Goal: Use online tool/utility: Utilize a website feature to perform a specific function

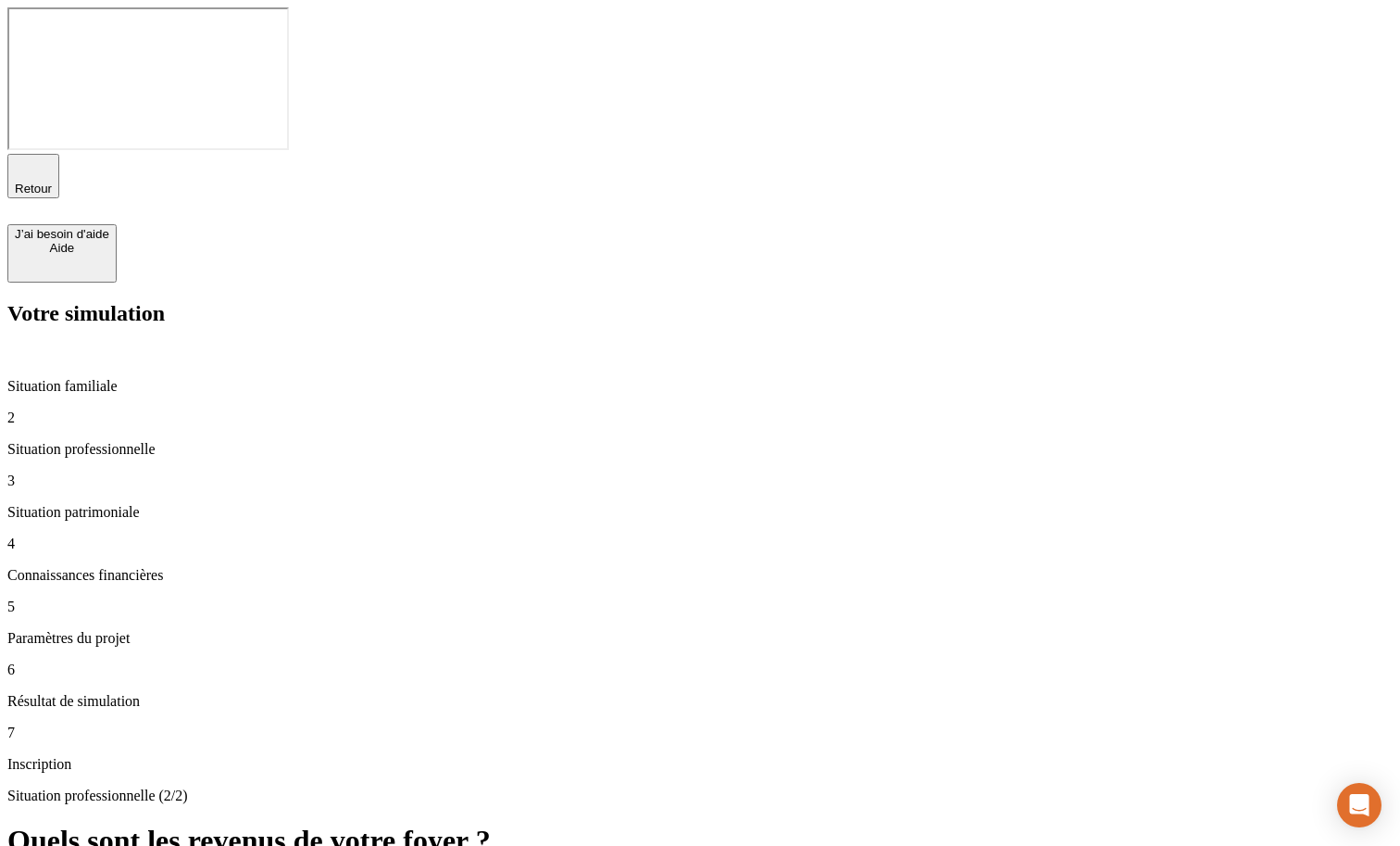
type input "100 000"
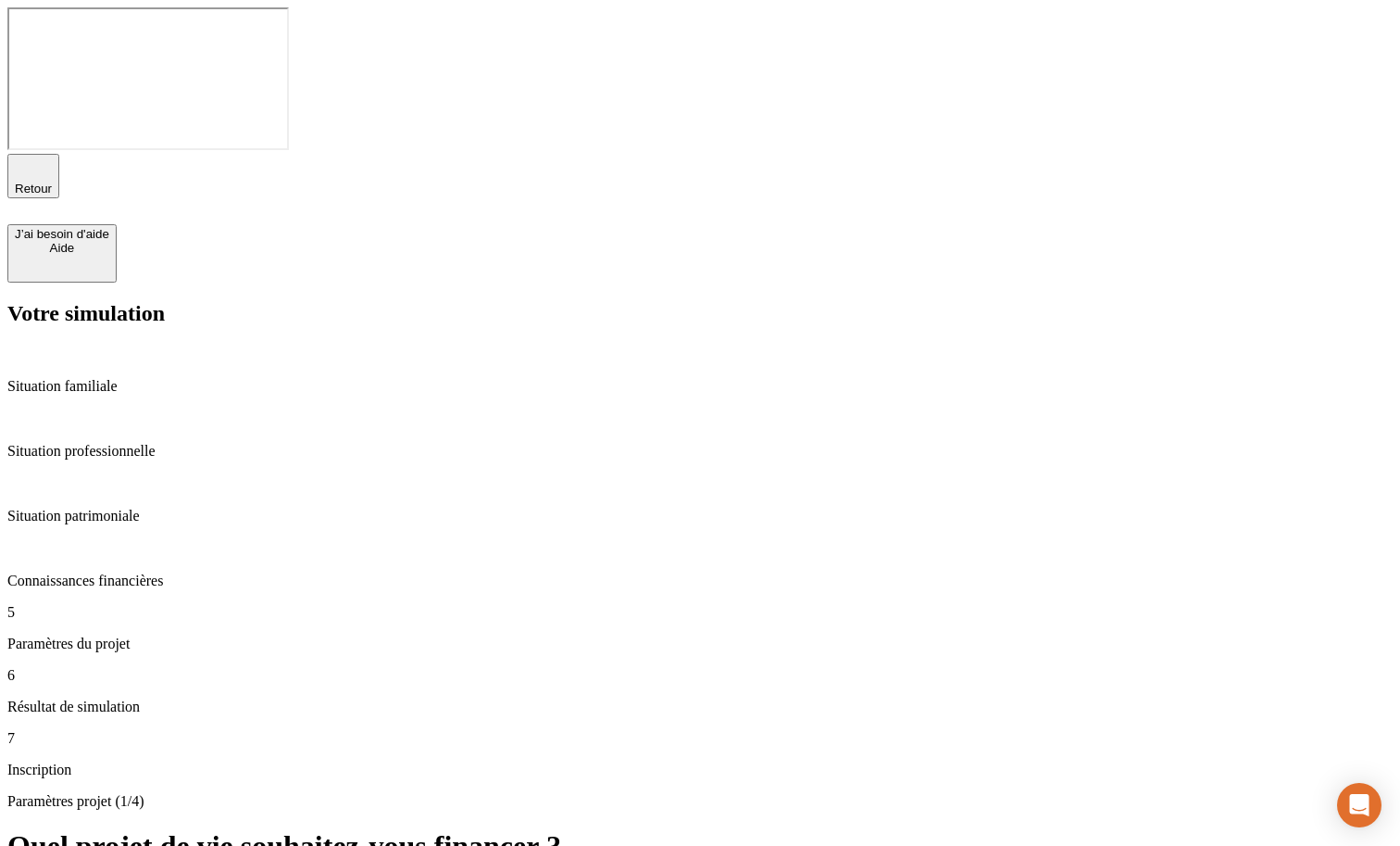
type input "36"
type input "65"
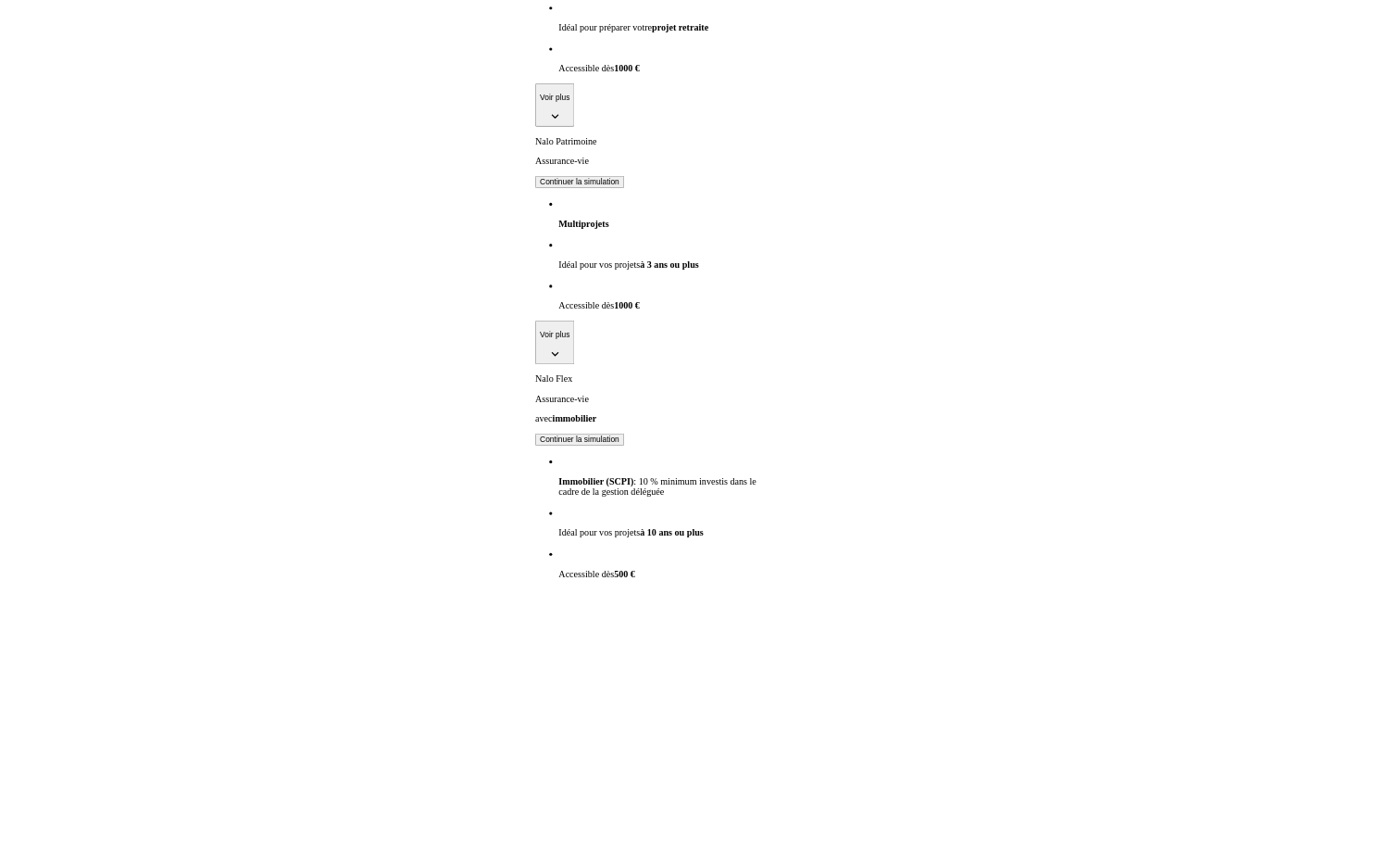
scroll to position [0, 0]
